Goal: Book appointment/travel/reservation

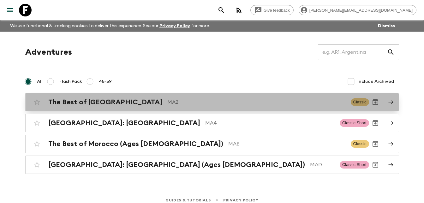
click at [110, 101] on h2 "The Best of [GEOGRAPHIC_DATA]" at bounding box center [105, 102] width 114 height 8
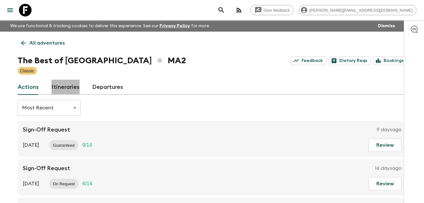
click at [65, 83] on link "Itineraries" at bounding box center [65, 87] width 28 height 15
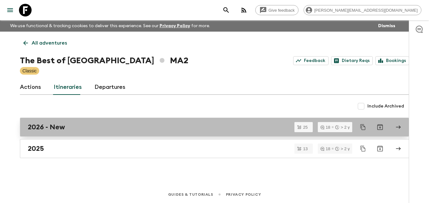
click at [50, 126] on h2 "2026 - New" at bounding box center [46, 127] width 37 height 8
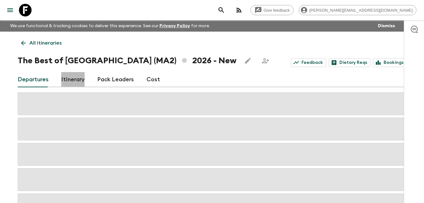
click at [77, 80] on link "Itinerary" at bounding box center [72, 79] width 23 height 15
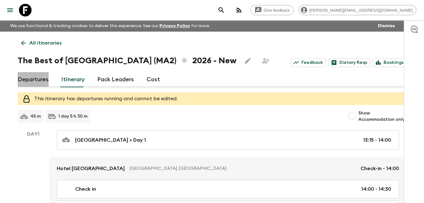
click at [35, 81] on link "Departures" at bounding box center [33, 79] width 31 height 15
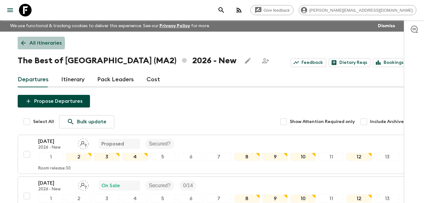
click at [23, 43] on icon at bounding box center [23, 42] width 7 height 7
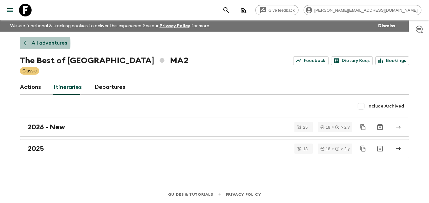
click at [23, 43] on icon at bounding box center [25, 42] width 7 height 7
